Goal: Transaction & Acquisition: Book appointment/travel/reservation

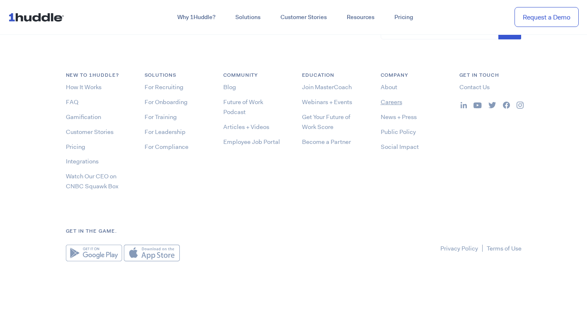
scroll to position [4123, 0]
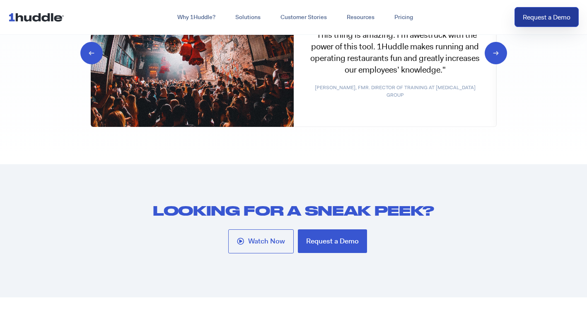
click at [566, 25] on link "Request a Demo" at bounding box center [546, 17] width 64 height 20
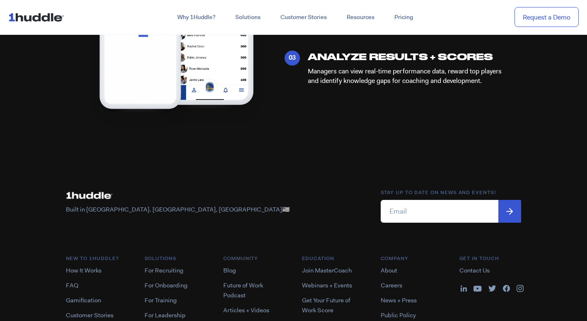
scroll to position [411, 0]
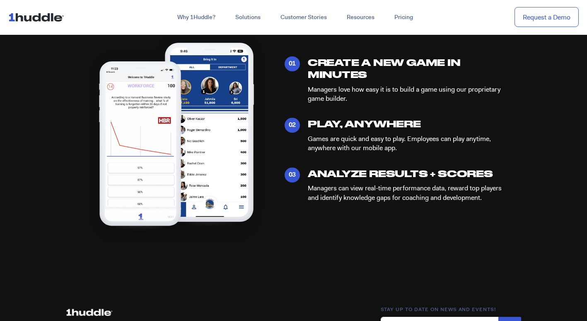
click at [24, 12] on img at bounding box center [37, 17] width 59 height 16
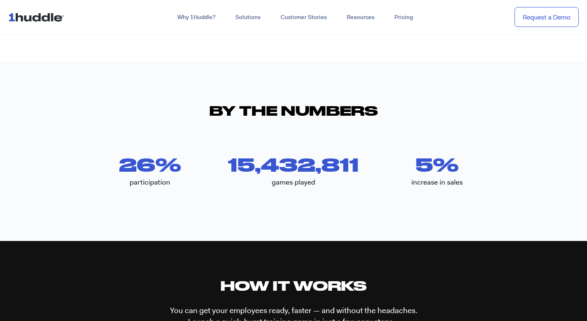
scroll to position [1615, 0]
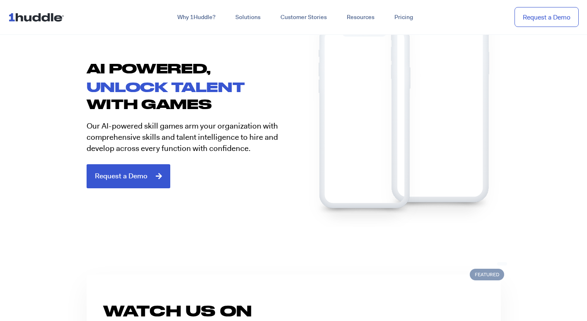
scroll to position [331, 0]
